Goal: Transaction & Acquisition: Obtain resource

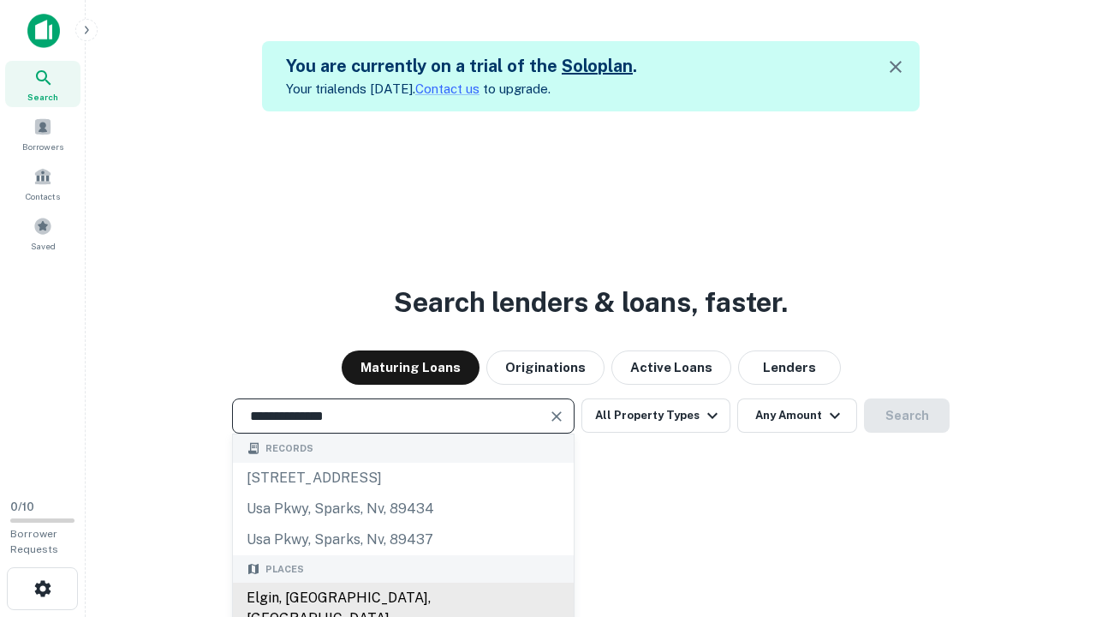
click at [402, 598] on div "Elgin, IL, USA" at bounding box center [403, 607] width 341 height 51
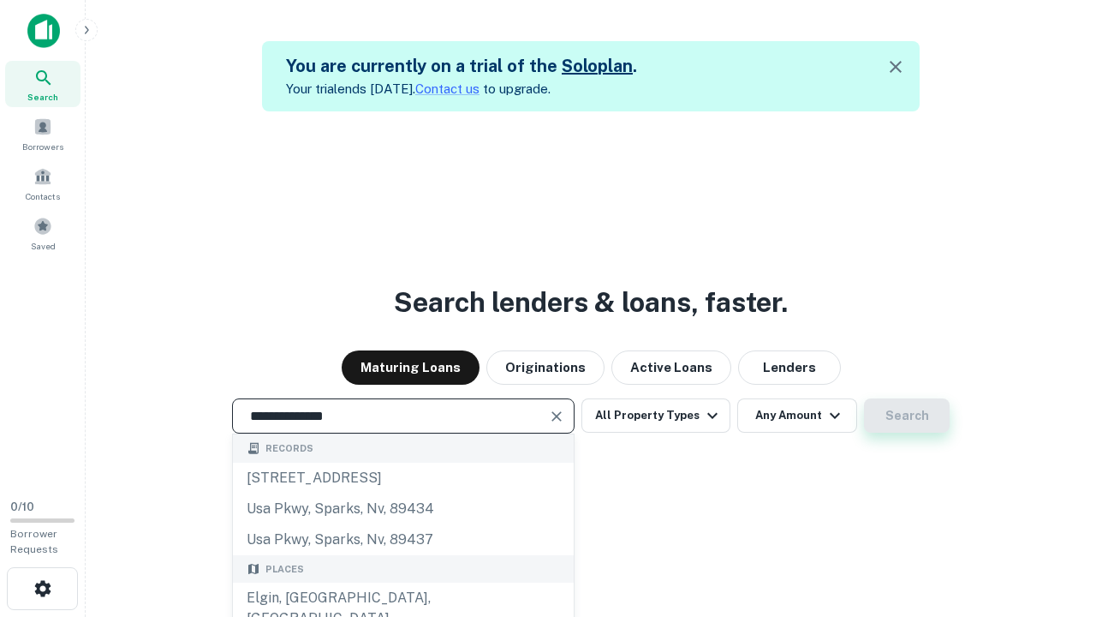
type input "**********"
click at [907, 415] on button "Search" at bounding box center [907, 415] width 86 height 34
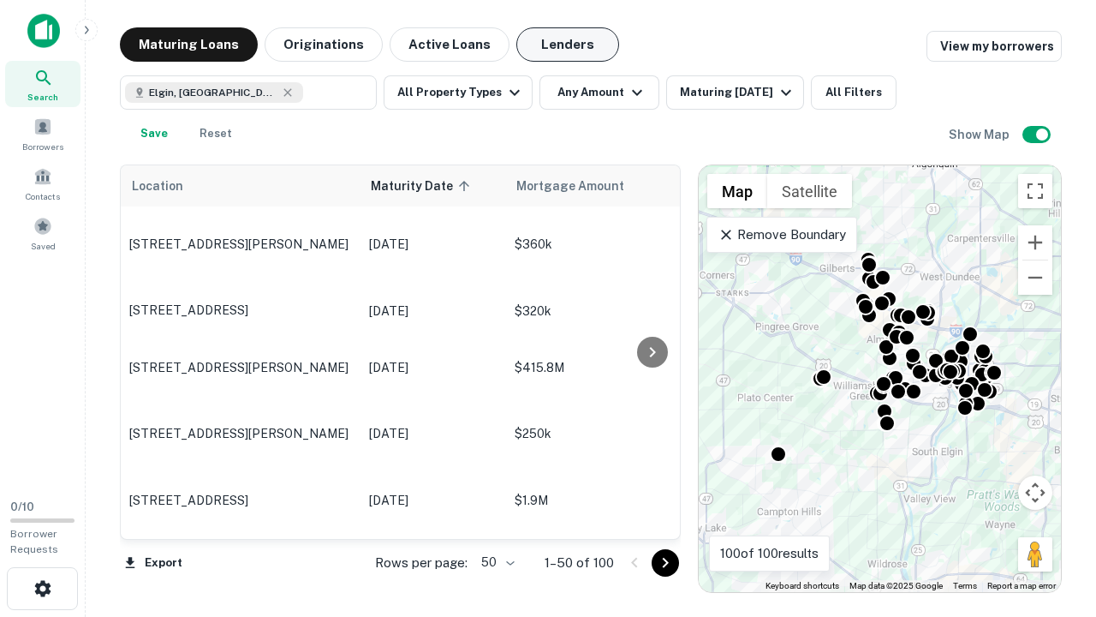
click at [568, 45] on button "Lenders" at bounding box center [567, 44] width 103 height 34
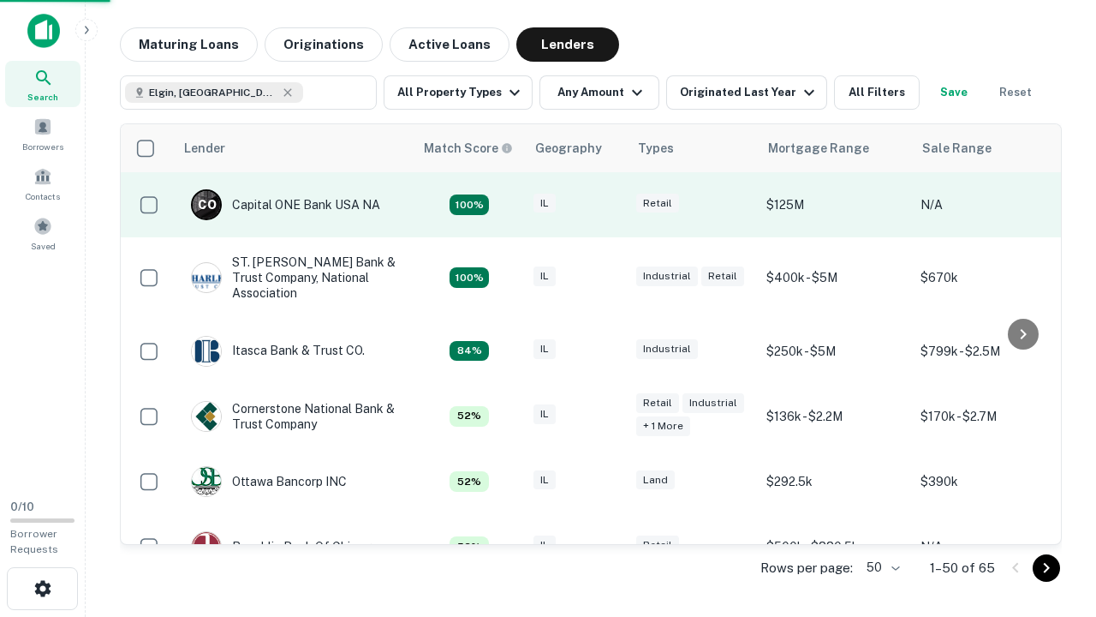
click at [608, 205] on div "IL" at bounding box center [577, 205] width 86 height 23
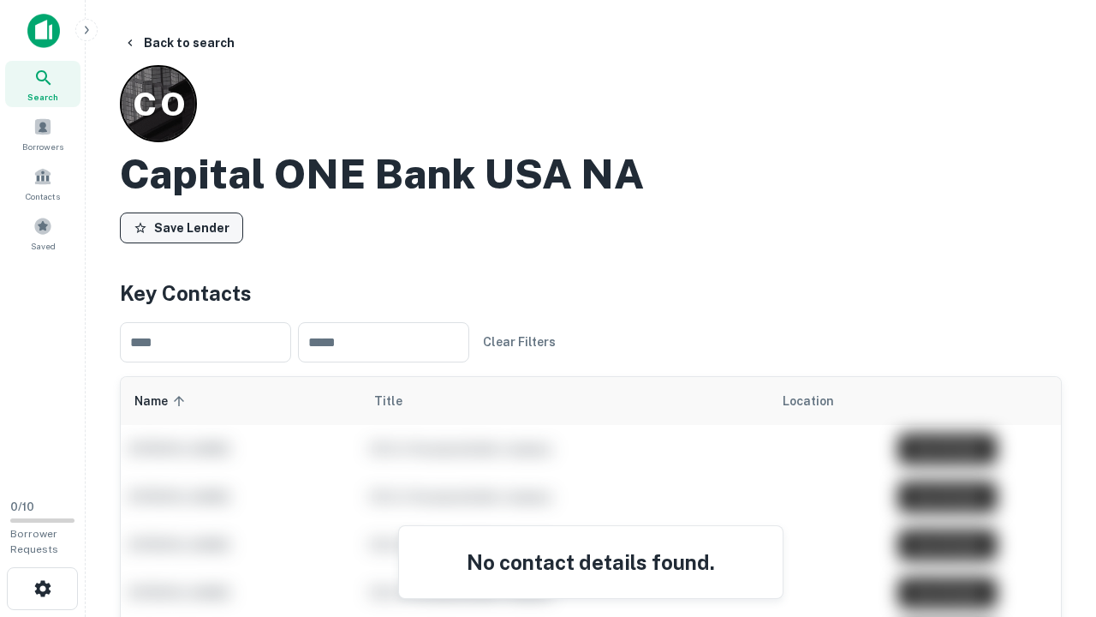
click at [182, 227] on button "Save Lender" at bounding box center [181, 227] width 123 height 31
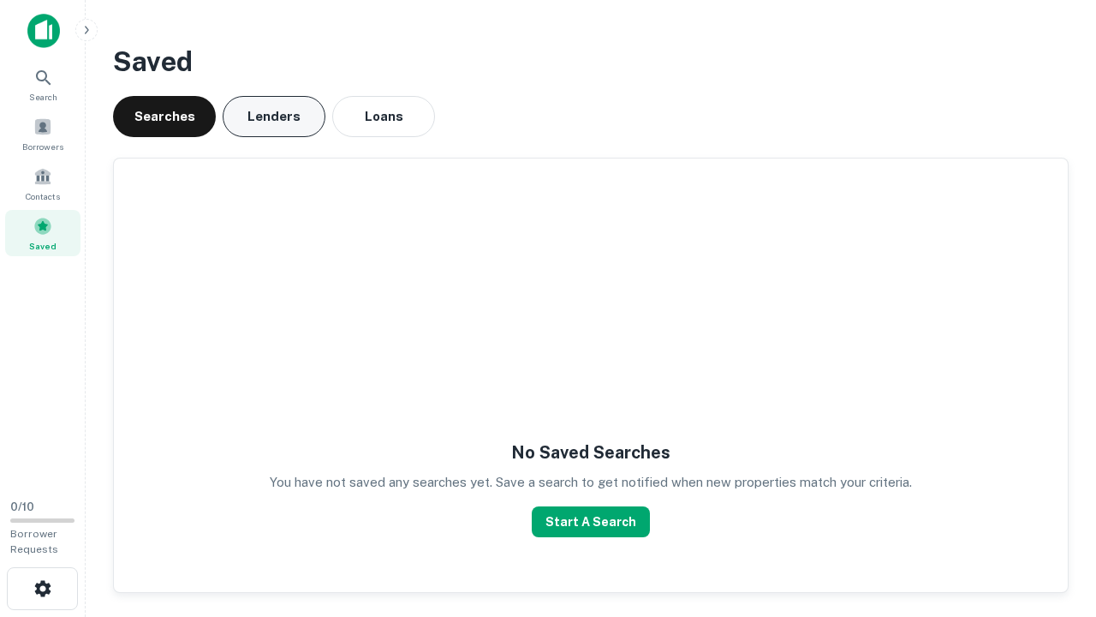
click at [274, 116] on button "Lenders" at bounding box center [274, 116] width 103 height 41
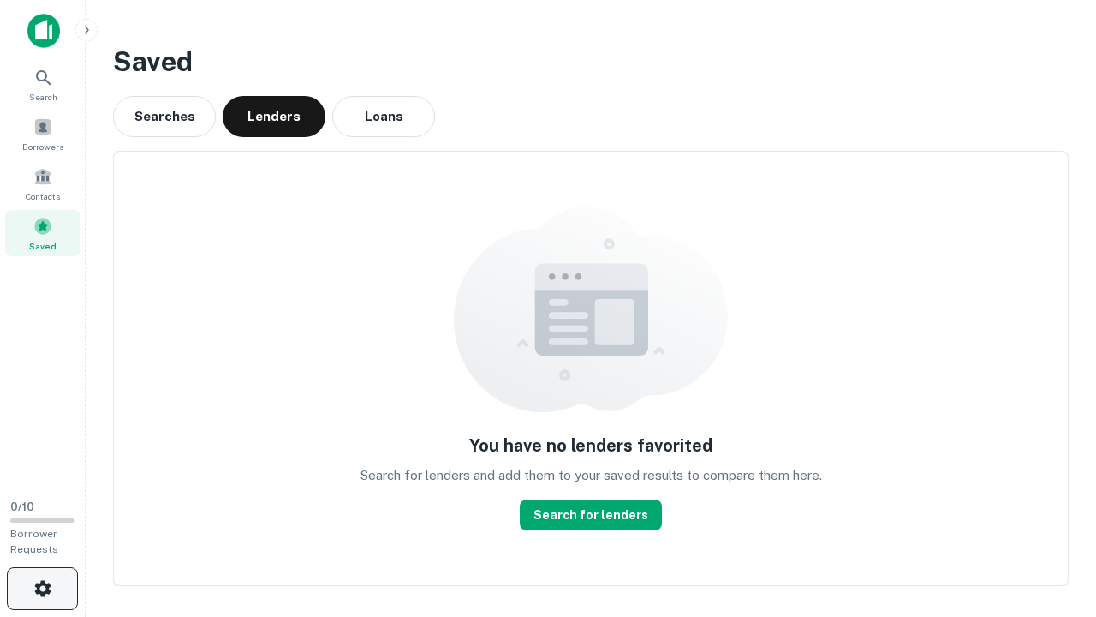
click at [42, 588] on icon "button" at bounding box center [43, 588] width 21 height 21
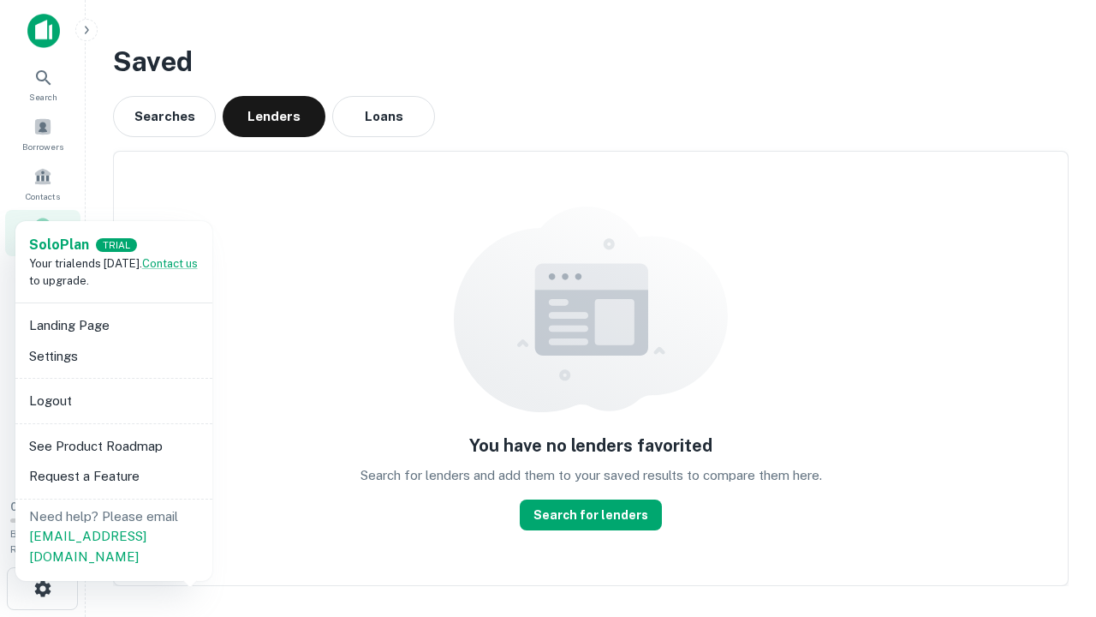
click at [113, 400] on li "Logout" at bounding box center [113, 400] width 183 height 31
